Goal: Check status: Check status

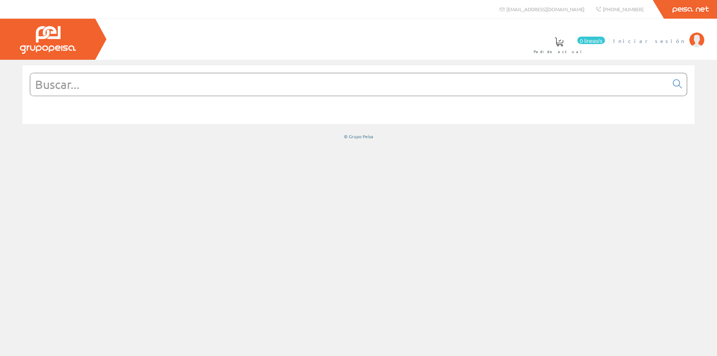
click at [659, 55] on li "Iniciar sesión" at bounding box center [659, 45] width 95 height 29
click at [685, 42] on font "Iniciar sesión" at bounding box center [649, 40] width 72 height 7
click at [659, 51] on li "Patricia Martínez Gea Mi cuenta Mis datos Mis ofertas Mis pedidos Mis albaranes…" at bounding box center [661, 45] width 90 height 29
click at [694, 48] on li "Patricia Martínez Gea Mi cuenta Mis datos Mis ofertas Mis pedidos Mis albaranes…" at bounding box center [661, 45] width 90 height 29
click at [693, 44] on img at bounding box center [697, 39] width 15 height 15
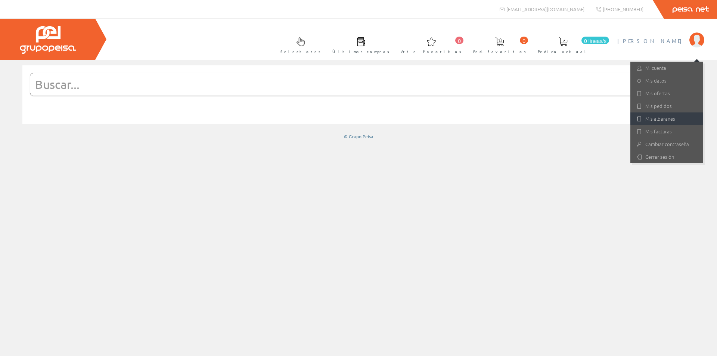
click at [654, 118] on font "Mis albaranes" at bounding box center [661, 118] width 30 height 7
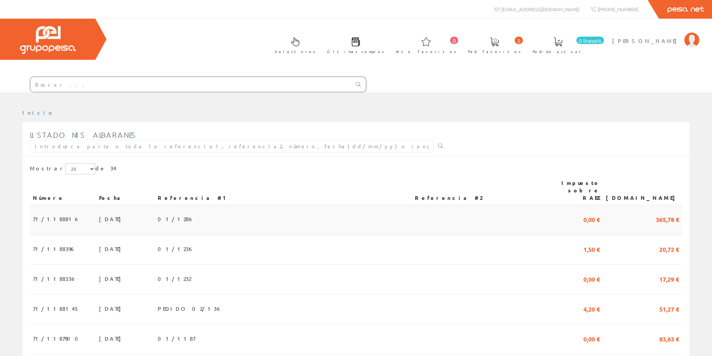
click at [53, 216] on font "71/1188816" at bounding box center [56, 219] width 47 height 7
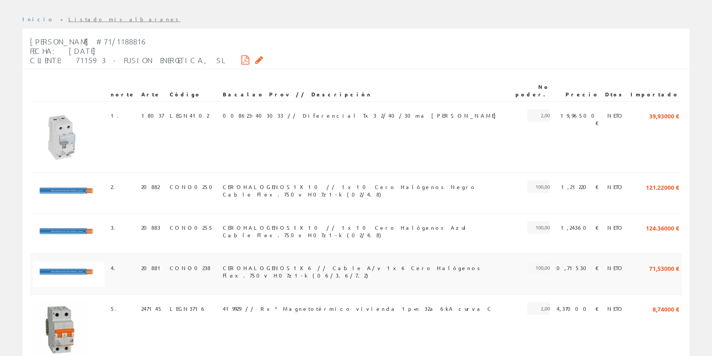
scroll to position [168, 0]
